Goal: Task Accomplishment & Management: Complete application form

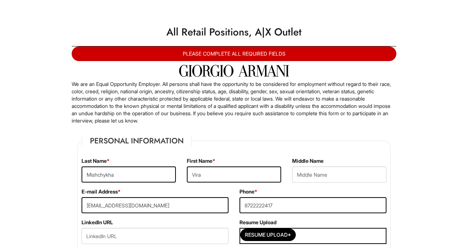
select select "IL"
select select "[GEOGRAPHIC_DATA]"
select select "No"
select Required "No"
select select "Yes"
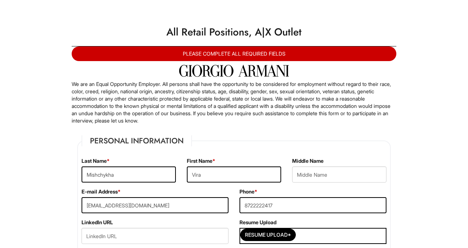
select select "N"
select select "8"
select select "2022"
select select "5"
select select "2026"
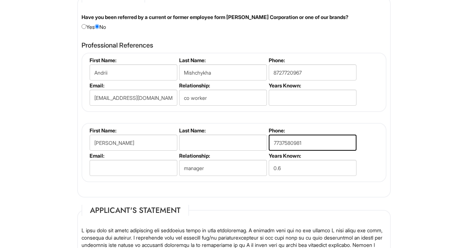
scroll to position [901, 0]
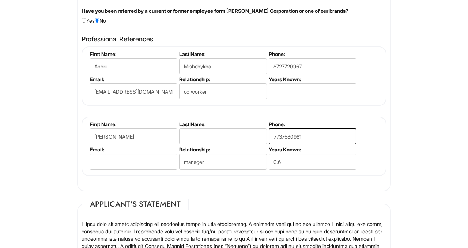
drag, startPoint x: 115, startPoint y: 138, endPoint x: 83, endPoint y: 135, distance: 32.3
click at [83, 135] on fieldset "First Name: [PERSON_NAME] Last Name: Phone: [PHONE_NUMBER] Email: Relationship:…" at bounding box center [234, 146] width 305 height 59
drag, startPoint x: 307, startPoint y: 137, endPoint x: 259, endPoint y: 137, distance: 47.9
click at [259, 121] on ul "First Name: Last Name: Phone: [PHONE_NUMBER] Email: Relationship: manager Years…" at bounding box center [235, 121] width 294 height 0
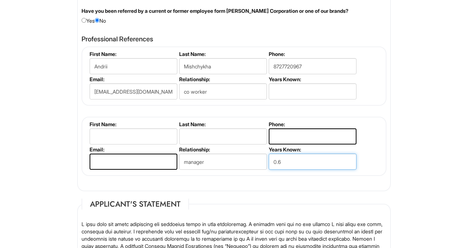
drag, startPoint x: 299, startPoint y: 158, endPoint x: 263, endPoint y: 156, distance: 36.3
click at [263, 121] on ul "First Name: Last Name: Phone: Email: Relationship: manager Years Known: 0.6" at bounding box center [235, 121] width 294 height 0
click at [282, 162] on input "0.6" at bounding box center [313, 162] width 88 height 16
type input "0"
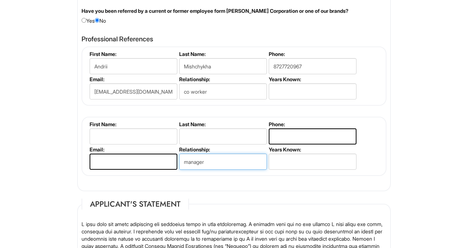
click at [235, 167] on input "manager" at bounding box center [223, 162] width 88 height 16
type input "m"
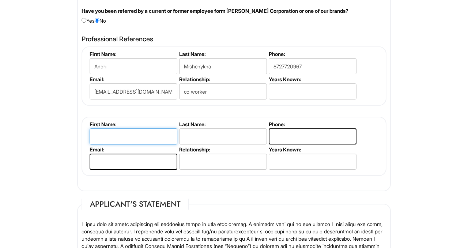
click at [108, 139] on input "text" at bounding box center [134, 136] width 88 height 16
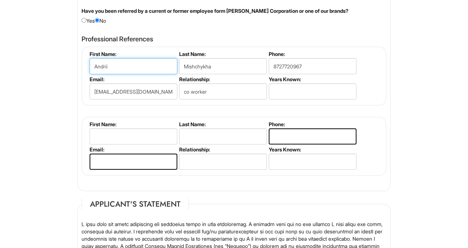
drag, startPoint x: 125, startPoint y: 67, endPoint x: 93, endPoint y: 69, distance: 32.3
click at [93, 69] on input "Andrii" at bounding box center [134, 66] width 88 height 16
